Goal: Check status: Verify the current state of an ongoing process or item

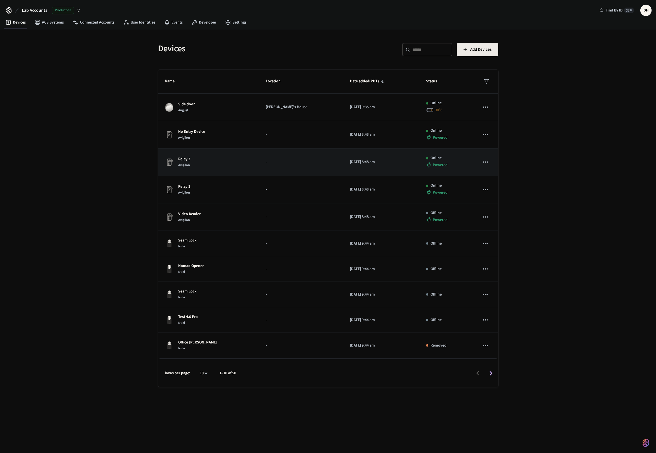
click at [193, 167] on div "Relay 2 Avigilon" at bounding box center [209, 162] width 88 height 12
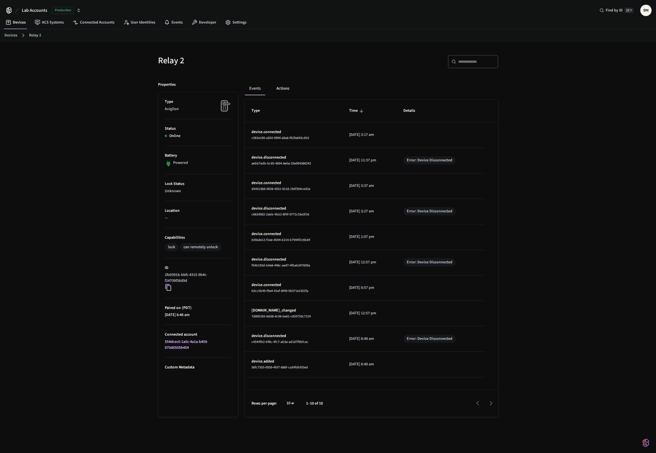
click at [281, 88] on button "Actions" at bounding box center [283, 88] width 22 height 13
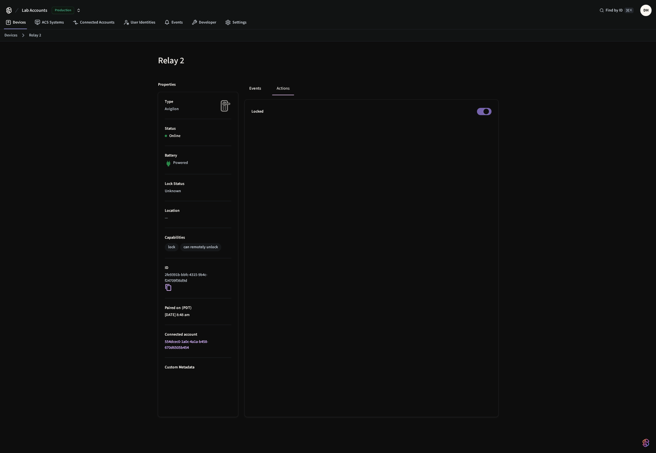
click at [257, 84] on button "Events" at bounding box center [255, 88] width 21 height 13
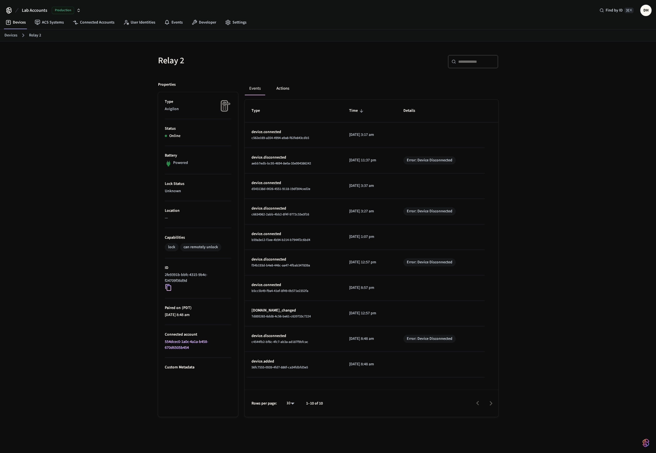
click at [291, 87] on button "Actions" at bounding box center [283, 88] width 22 height 13
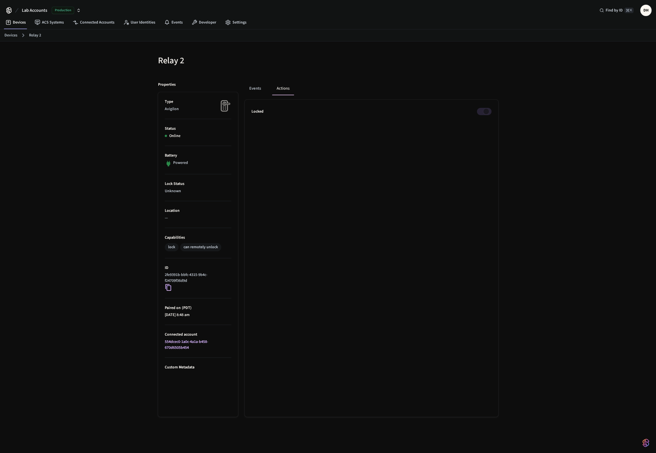
click at [492, 128] on ul "Locked" at bounding box center [372, 258] width 254 height 317
click at [484, 138] on ul "Locked" at bounding box center [372, 258] width 254 height 317
